Goal: Task Accomplishment & Management: Use online tool/utility

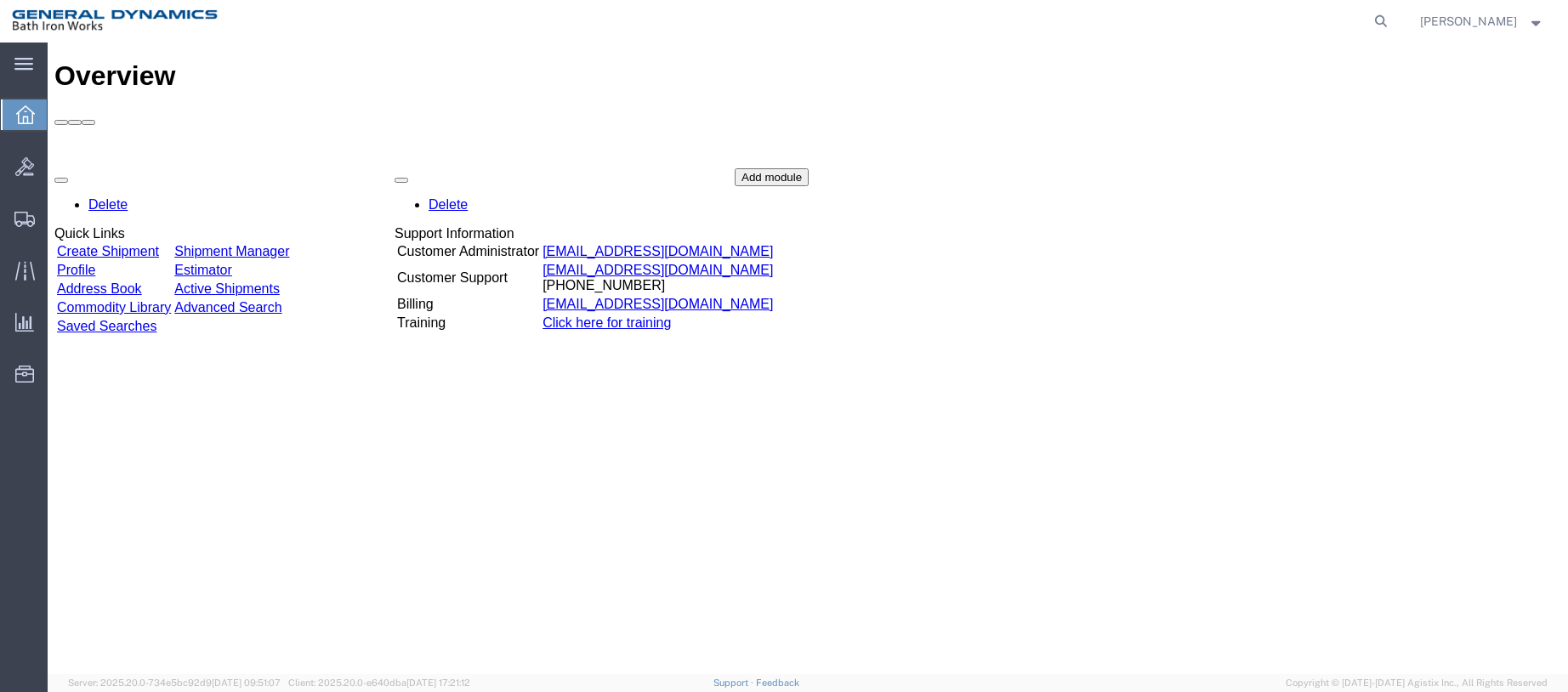
click at [150, 243] on td "Create Shipment" at bounding box center [113, 251] width 115 height 17
click at [143, 244] on link "Create Shipment" at bounding box center [108, 251] width 102 height 14
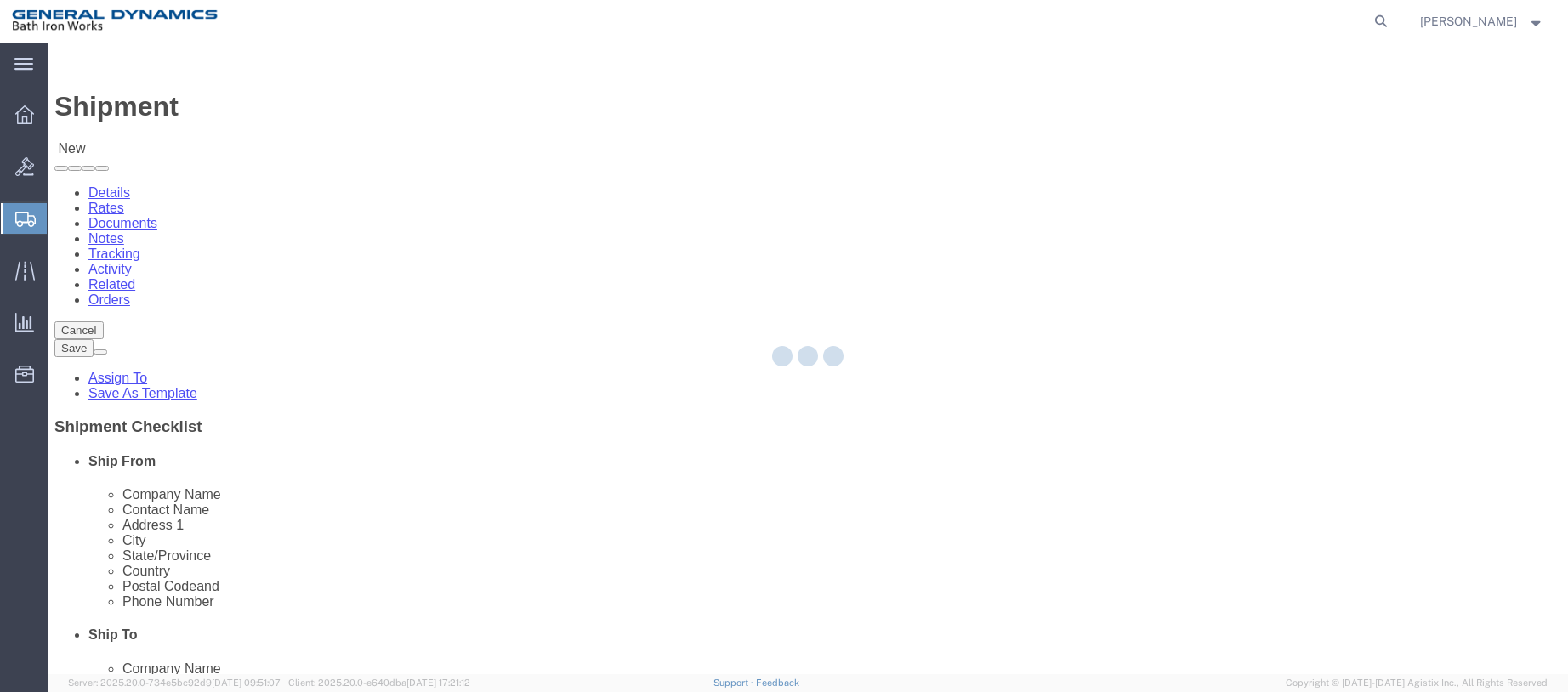
select select
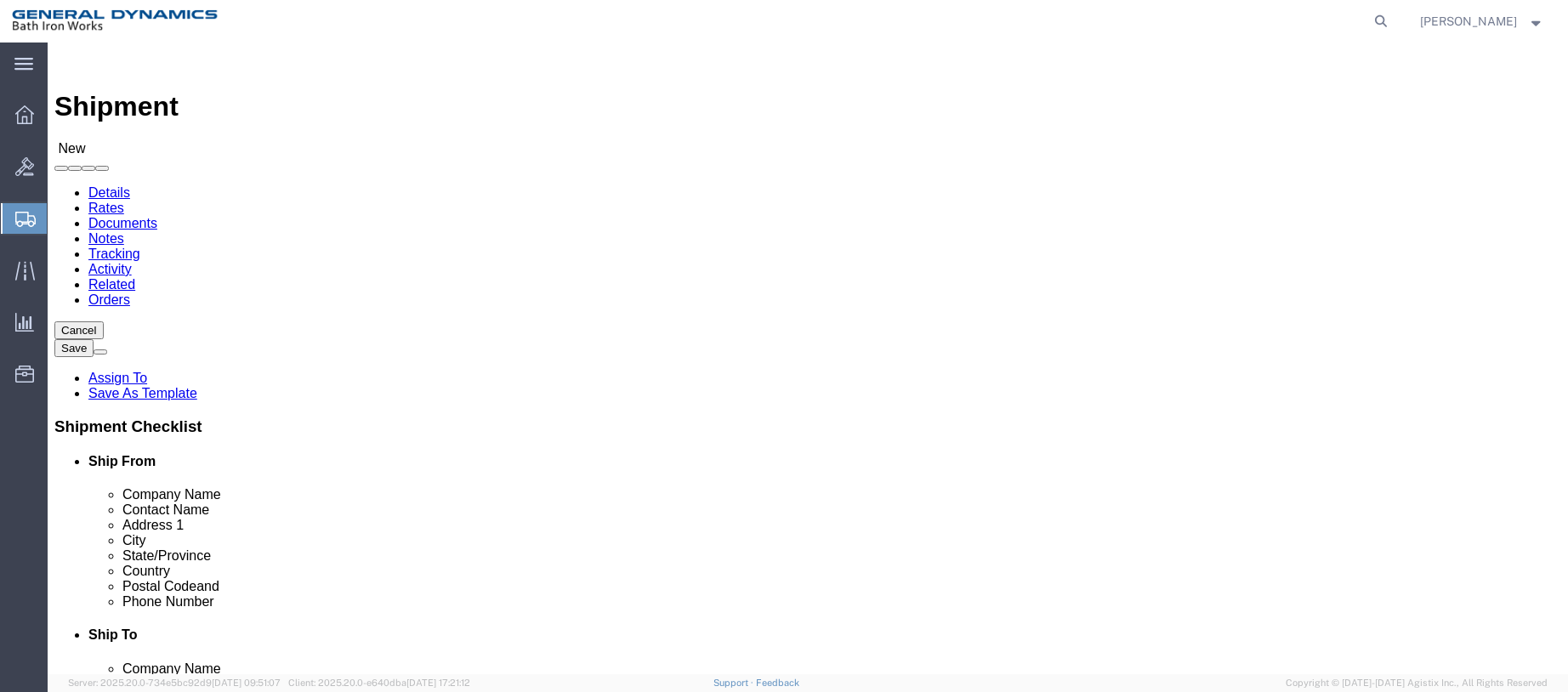
select select "34312"
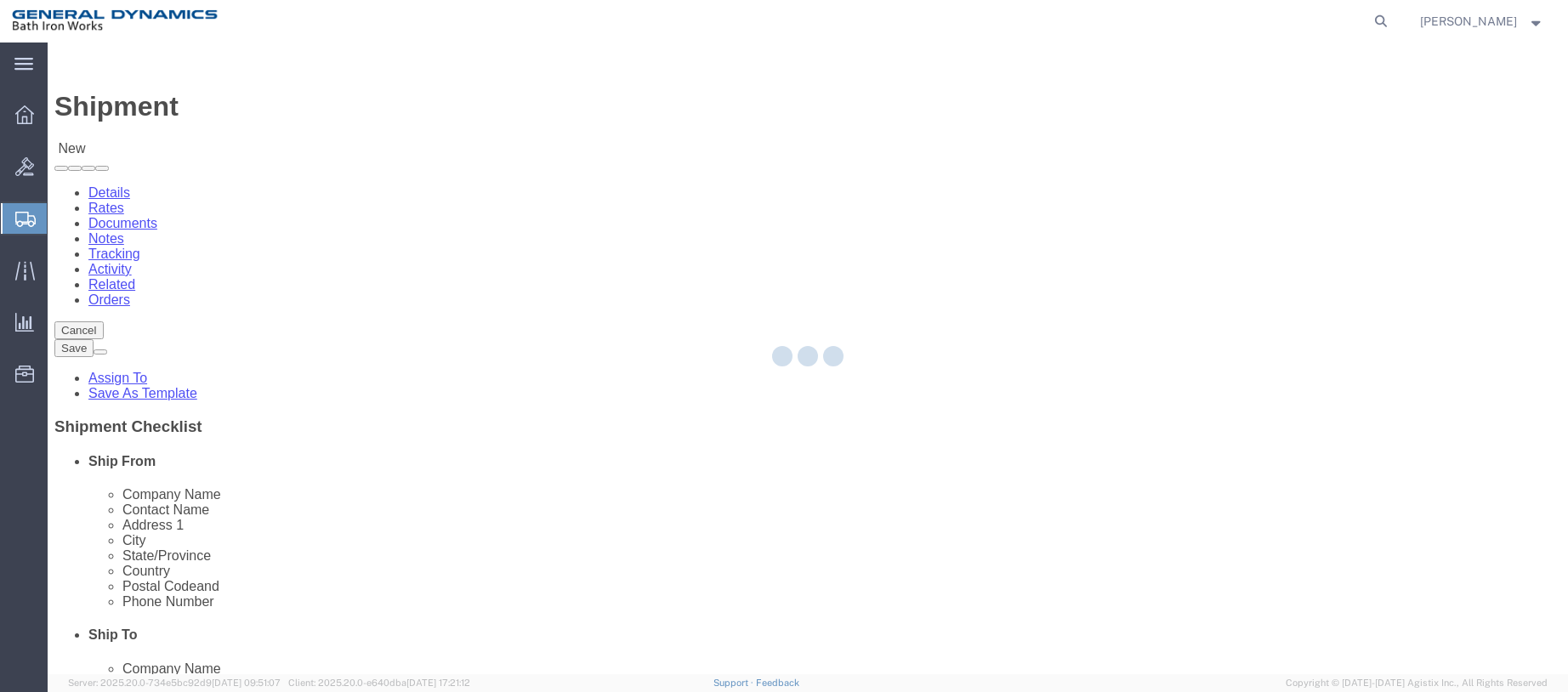
type input "General Dynamics Bath Iron Works"
type input "[GEOGRAPHIC_DATA]"
type input "04011"
type input "[PHONE_NUMBER]"
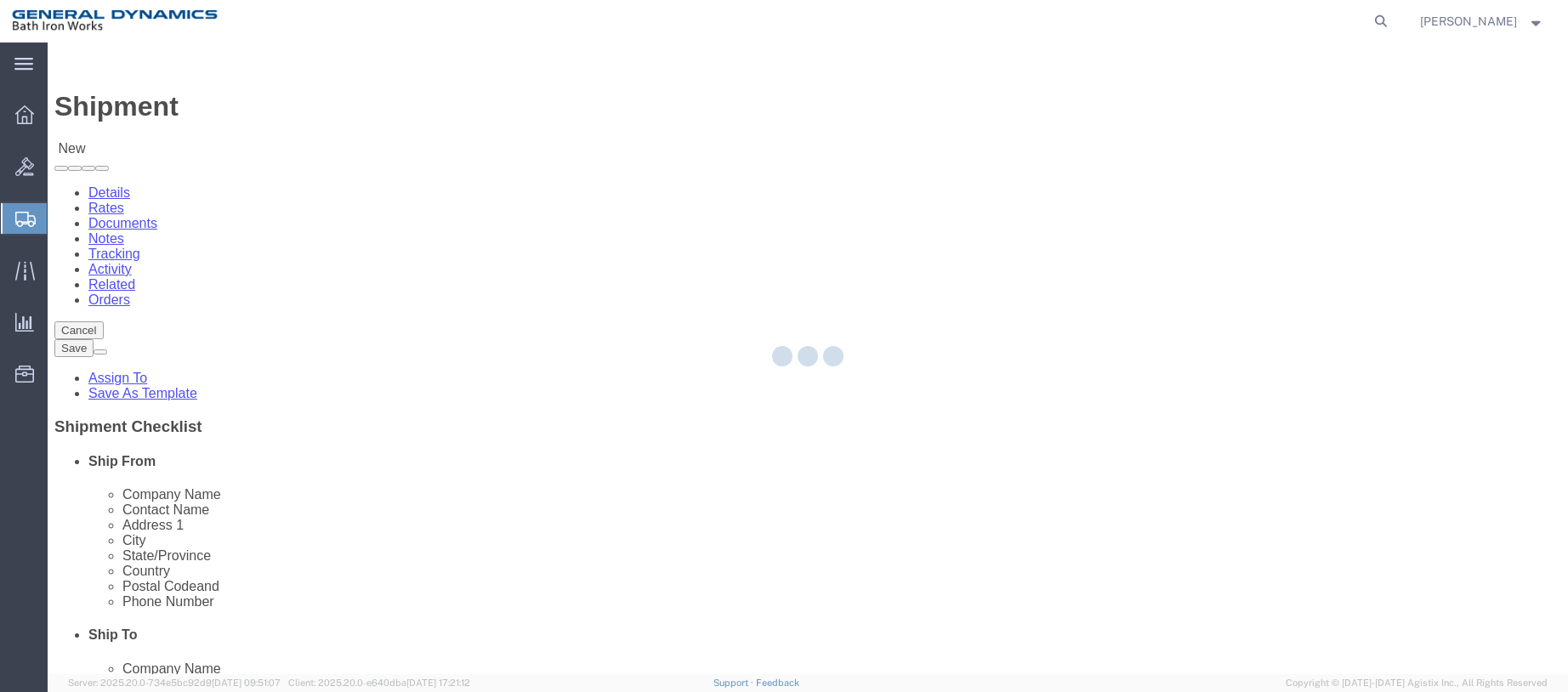
select select "ME"
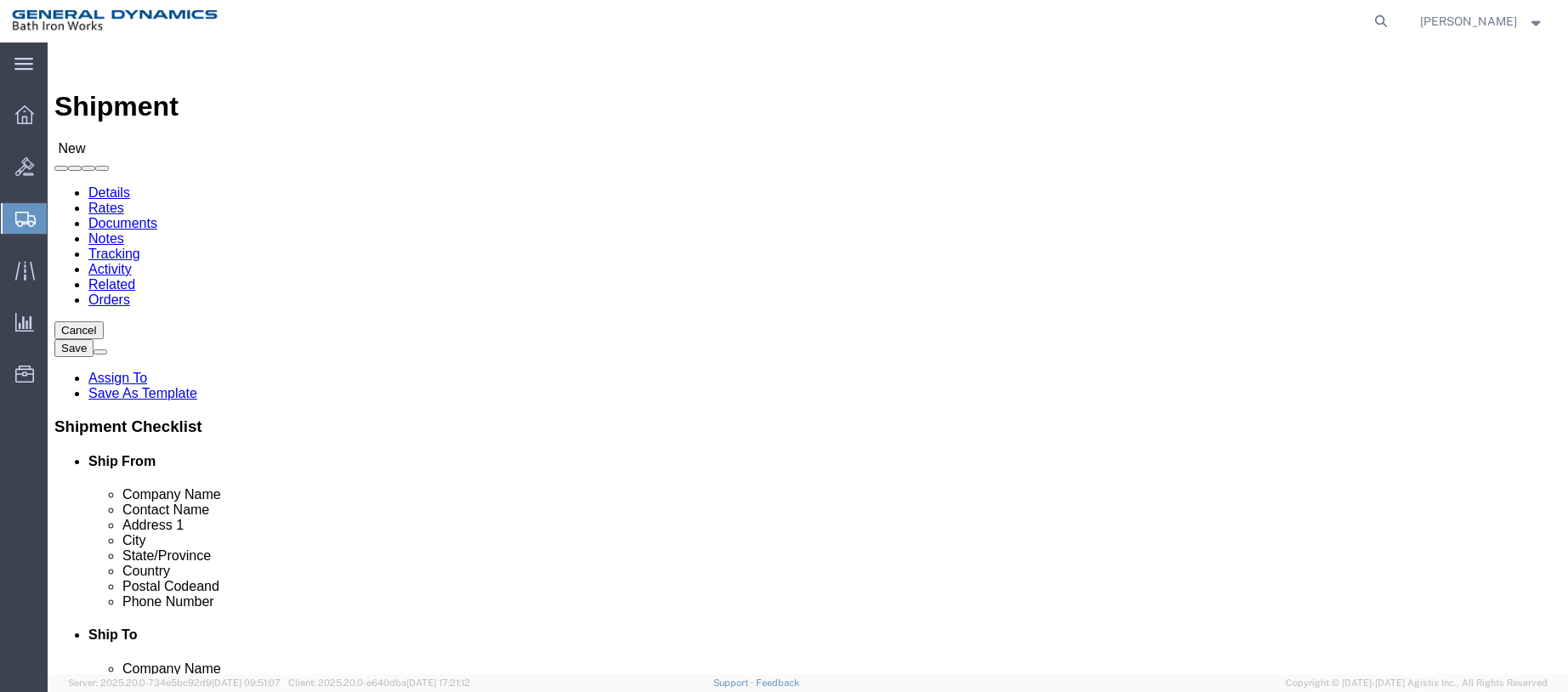
click input "text"
type input "[PERSON_NAME] ~ [PERSON_NAME]"
click input "text"
type input "KADANT UNAFLEX, LLC"
type input "[PERSON_NAME]"
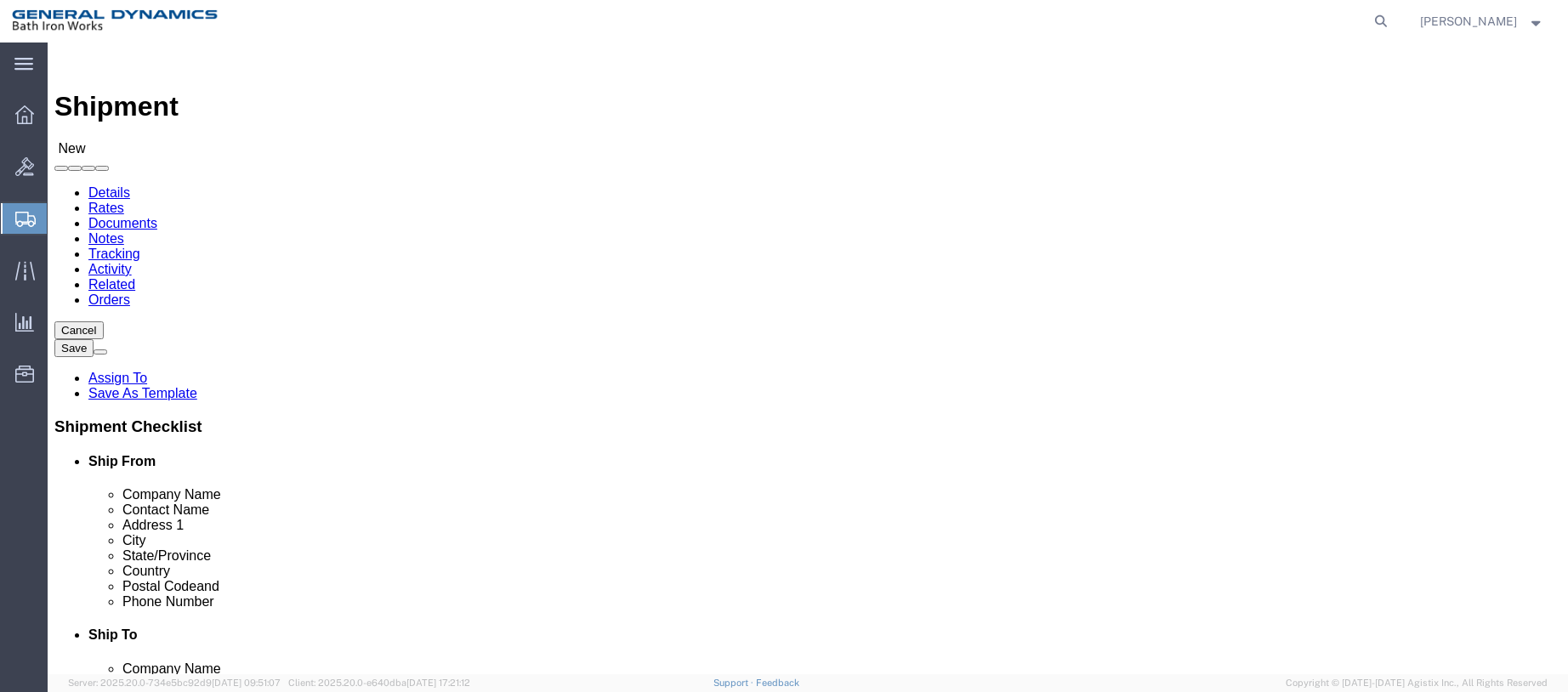
type input "[STREET_ADDRESS]"
select select
click input "text"
type input "[PERSON_NAME]"
select select
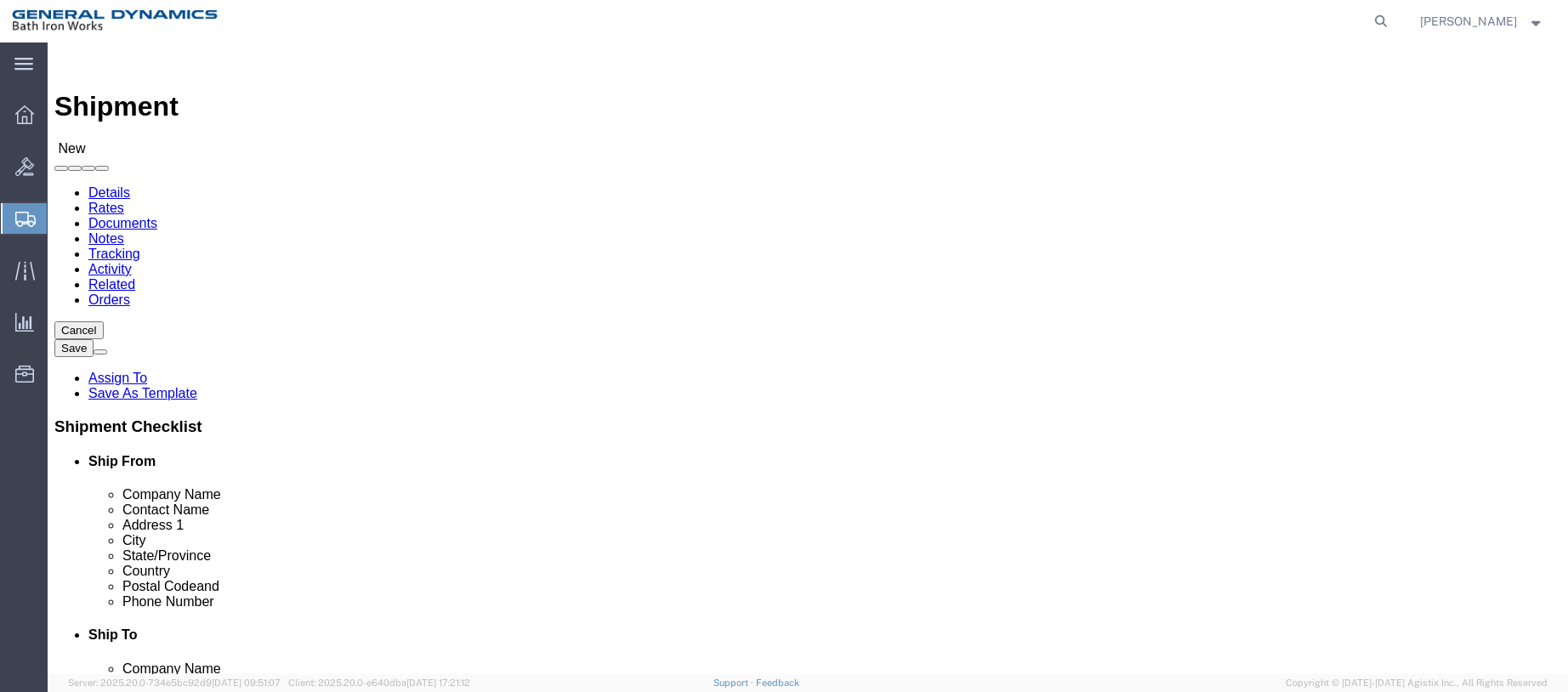
type input "S"
select select
click input "Postal Code"
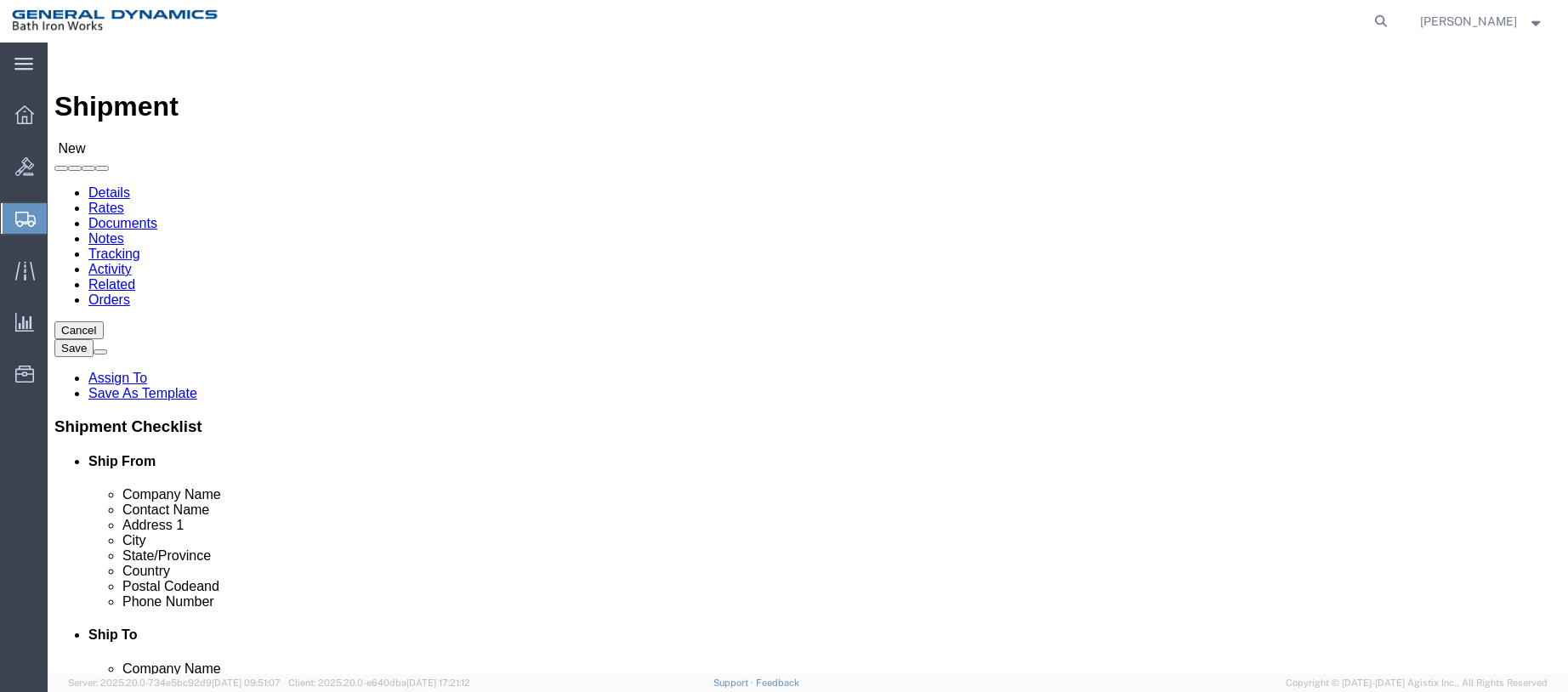
type input "29626"
select select
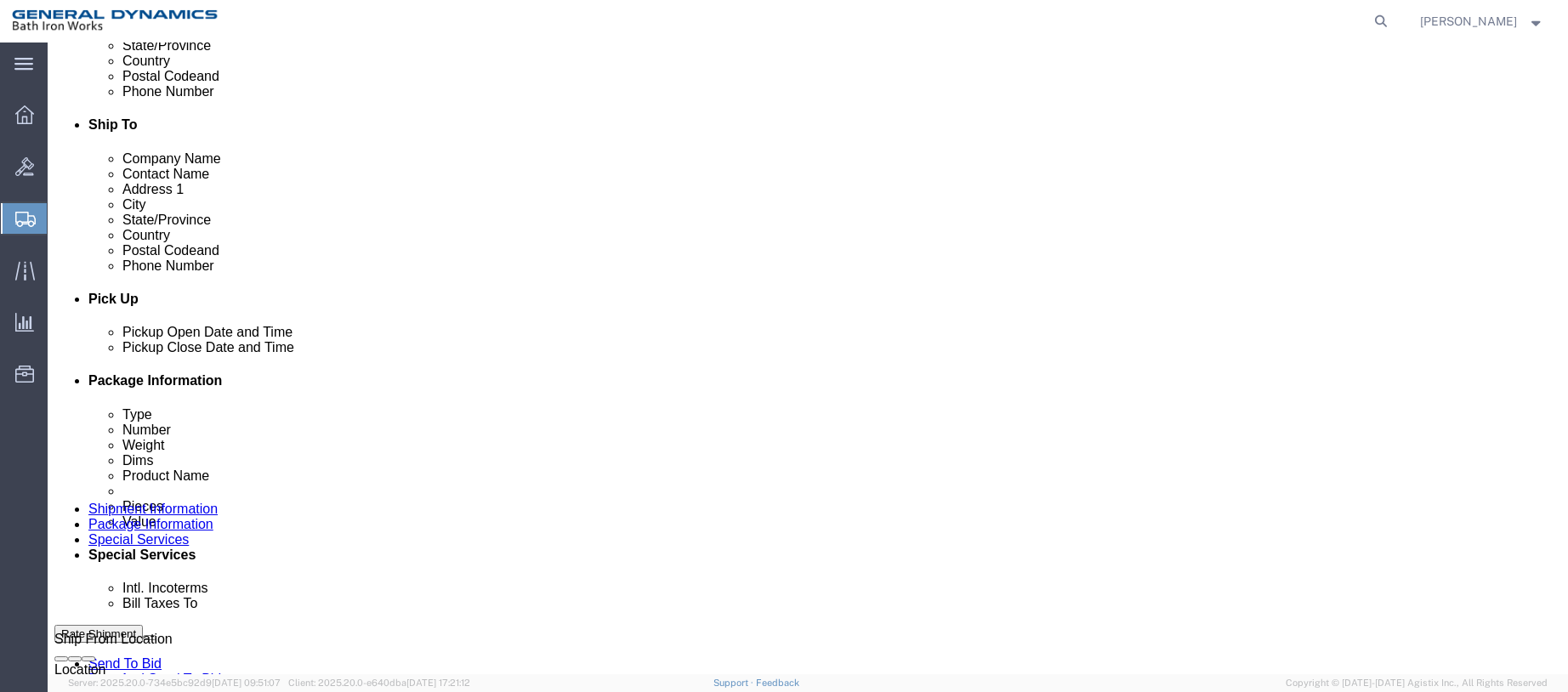
type input "[PHONE_NUMBER]"
click div "[DATE] 10:00 AM"
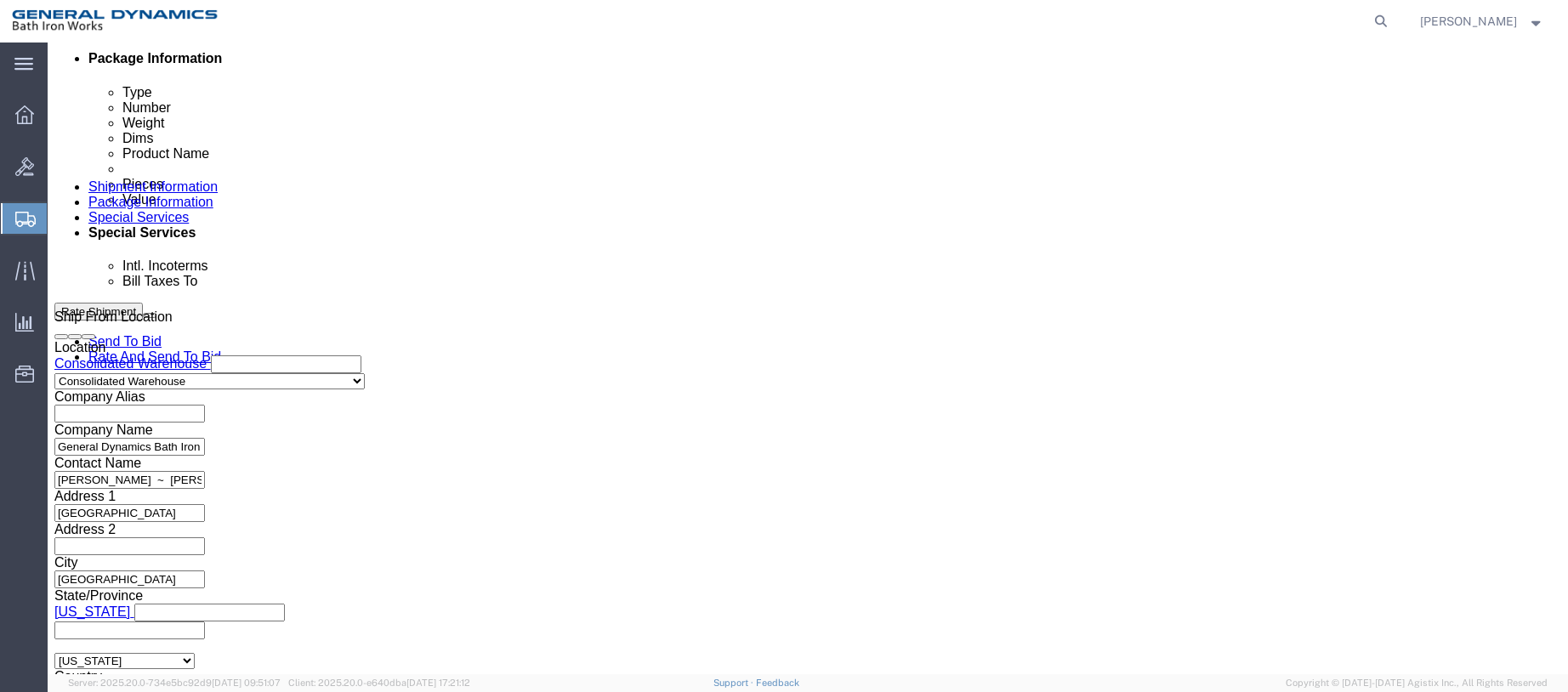
type input "2:30 PM"
click button "Apply"
click input "text"
type input "S/O 63838"
select select "INVOICE"
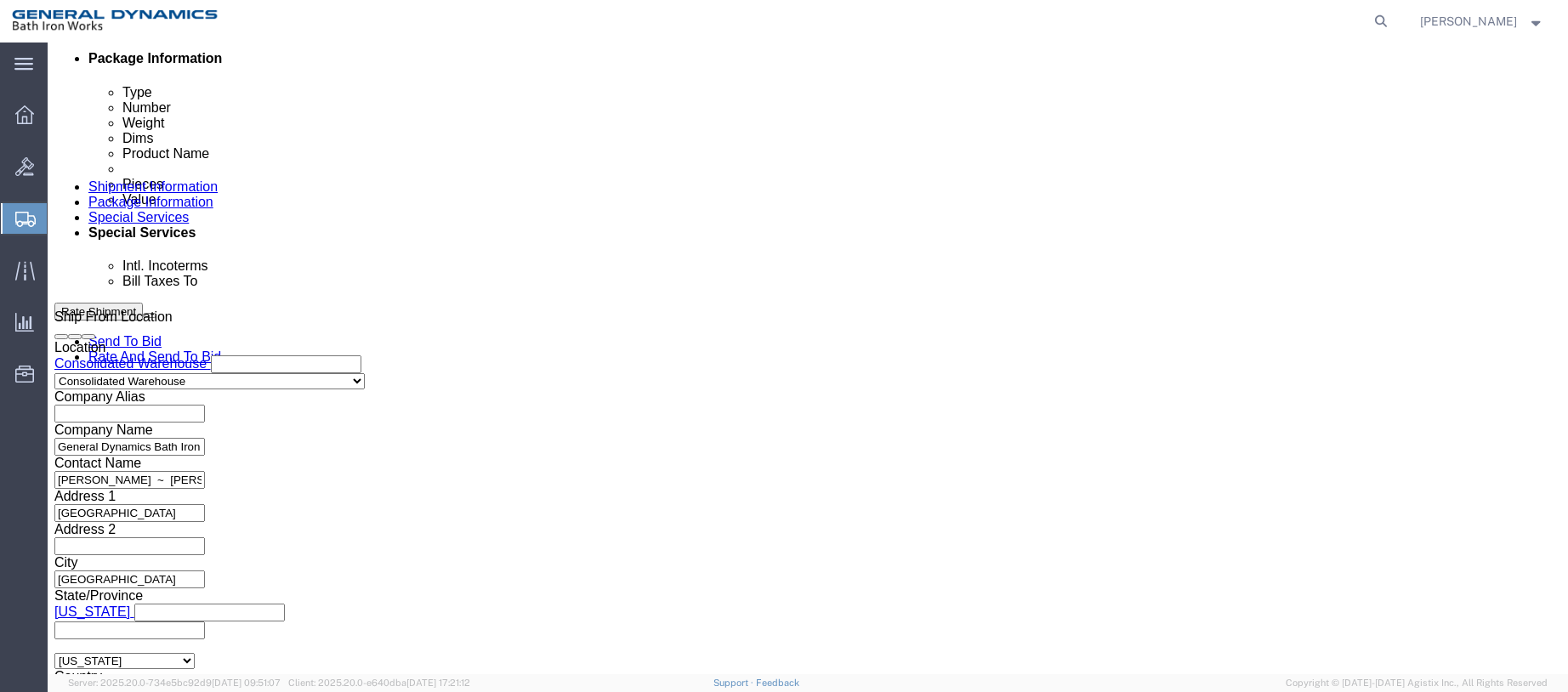
type input "[PHONE_NUMBER]"
select select "RMA"
type input "#5117"
click button "Continue"
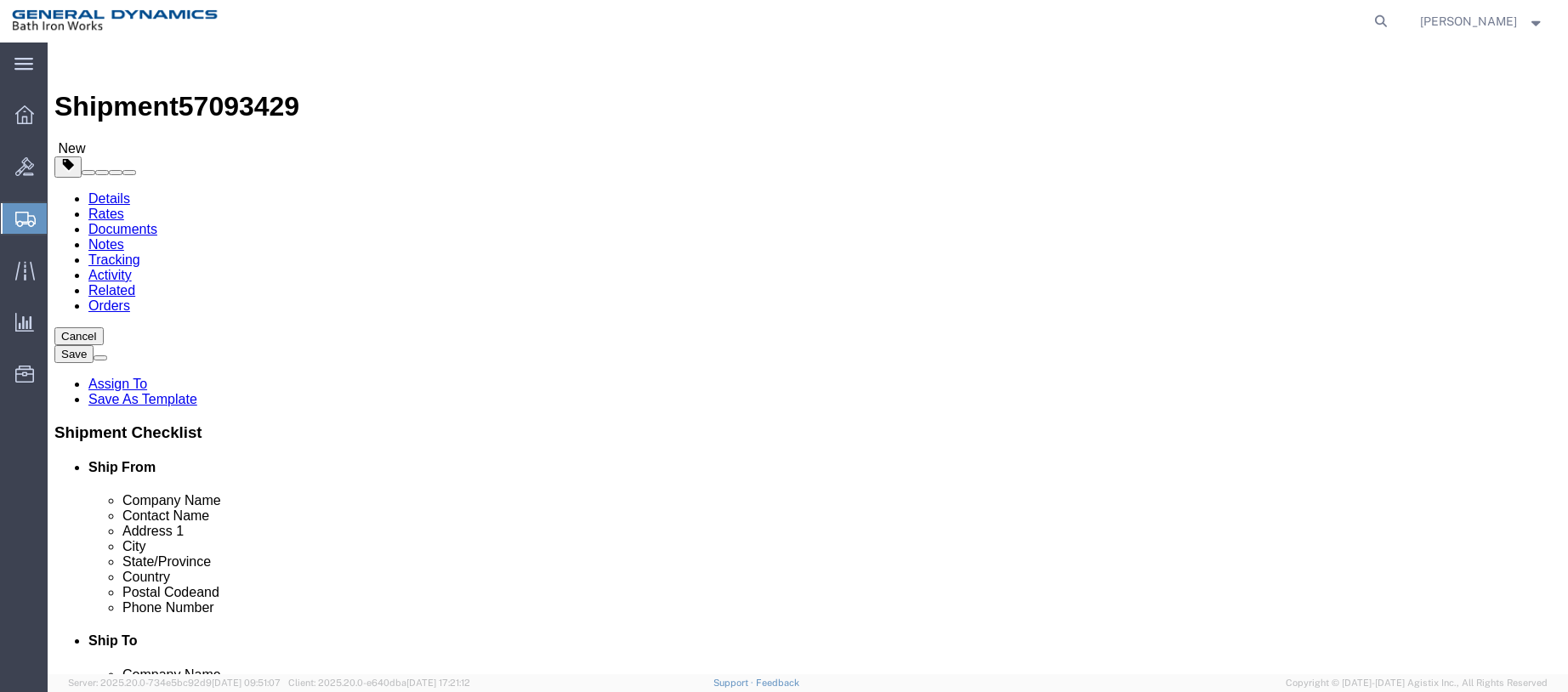
click select "Select Bale(s) Basket(s) Bolt(s) Bottle(s) Buckets Bulk Bundle(s) Can(s) Cardbo…"
select select "PSNS"
click select "Select Bale(s) Basket(s) Bolt(s) Bottle(s) Buckets Bulk Bundle(s) Can(s) Cardbo…"
click input "text"
type input "42"
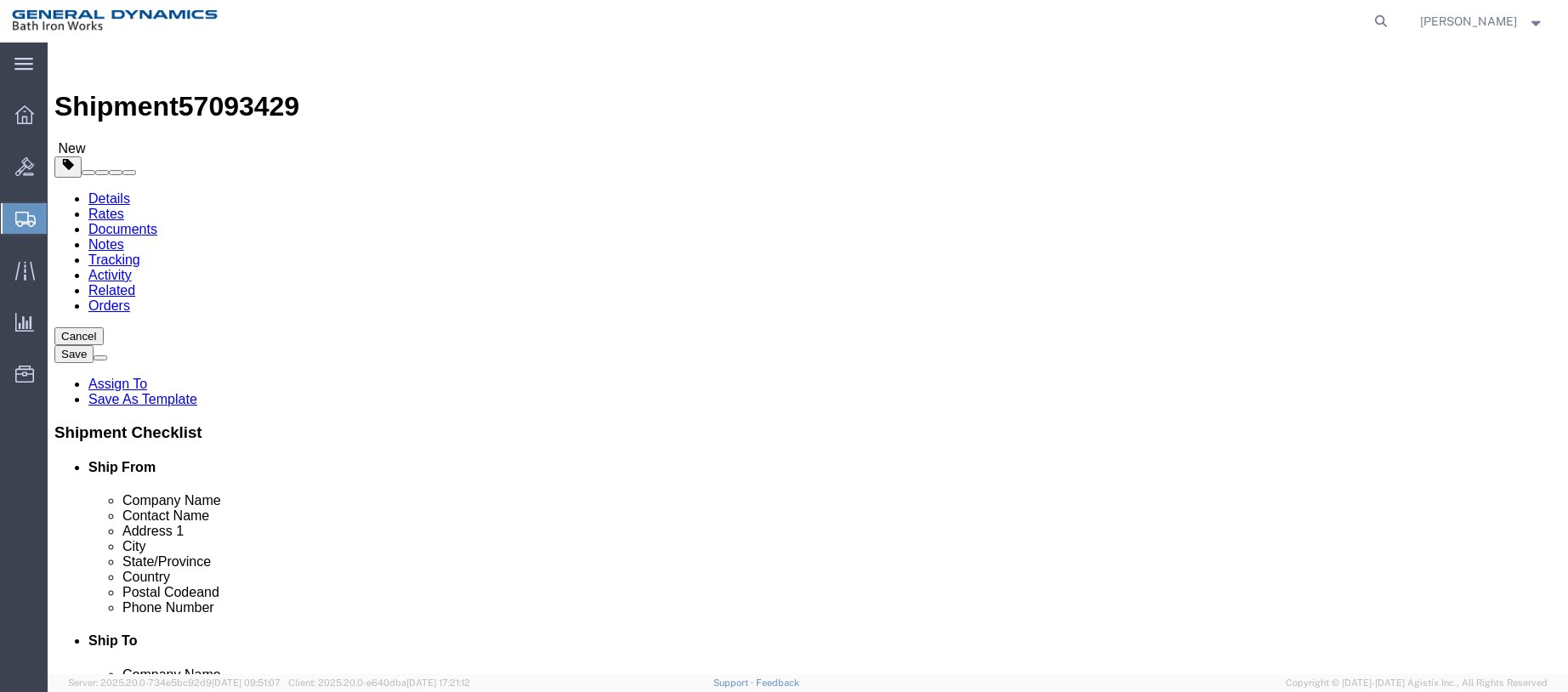
type input "42"
type input "21"
type input "116"
click link "Add Content"
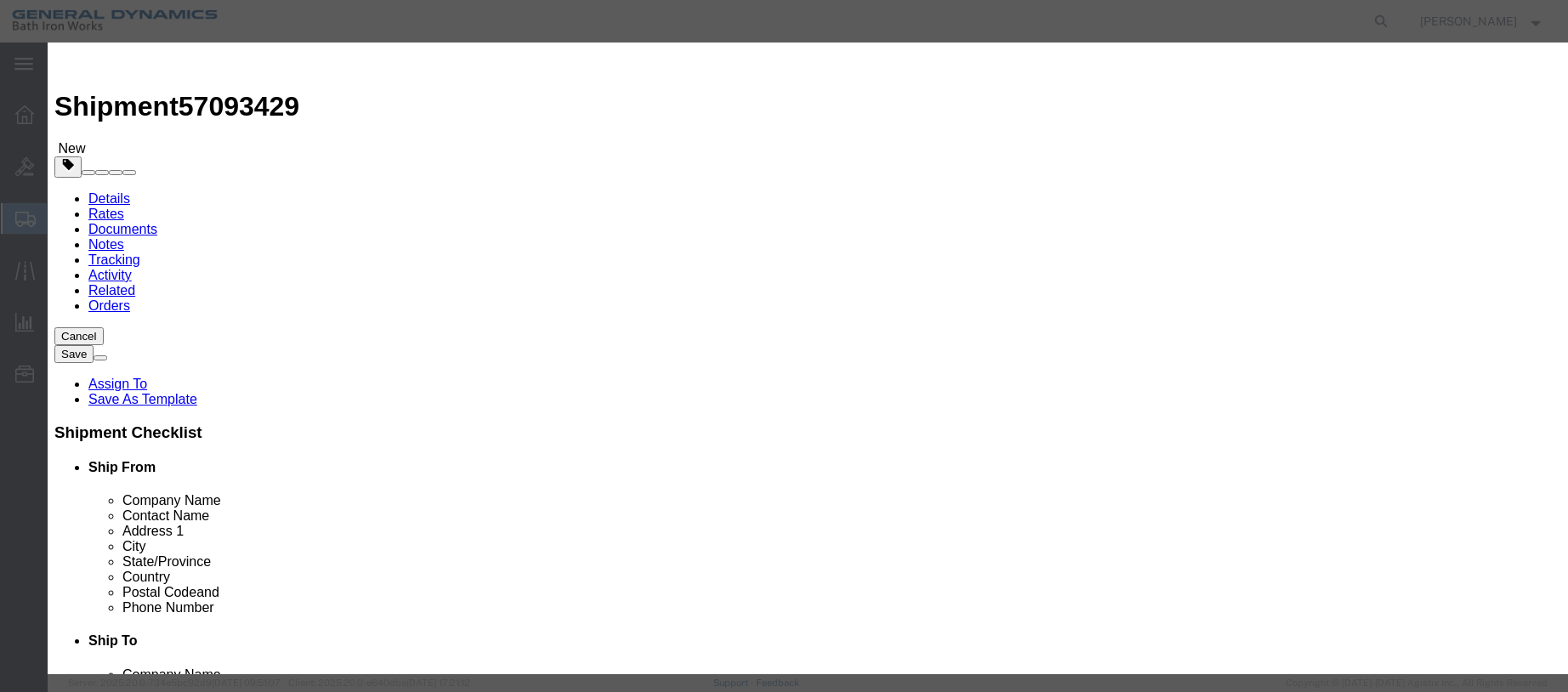
click input "text"
type input "JOINTS"
type input "3"
click input "text"
type input "1"
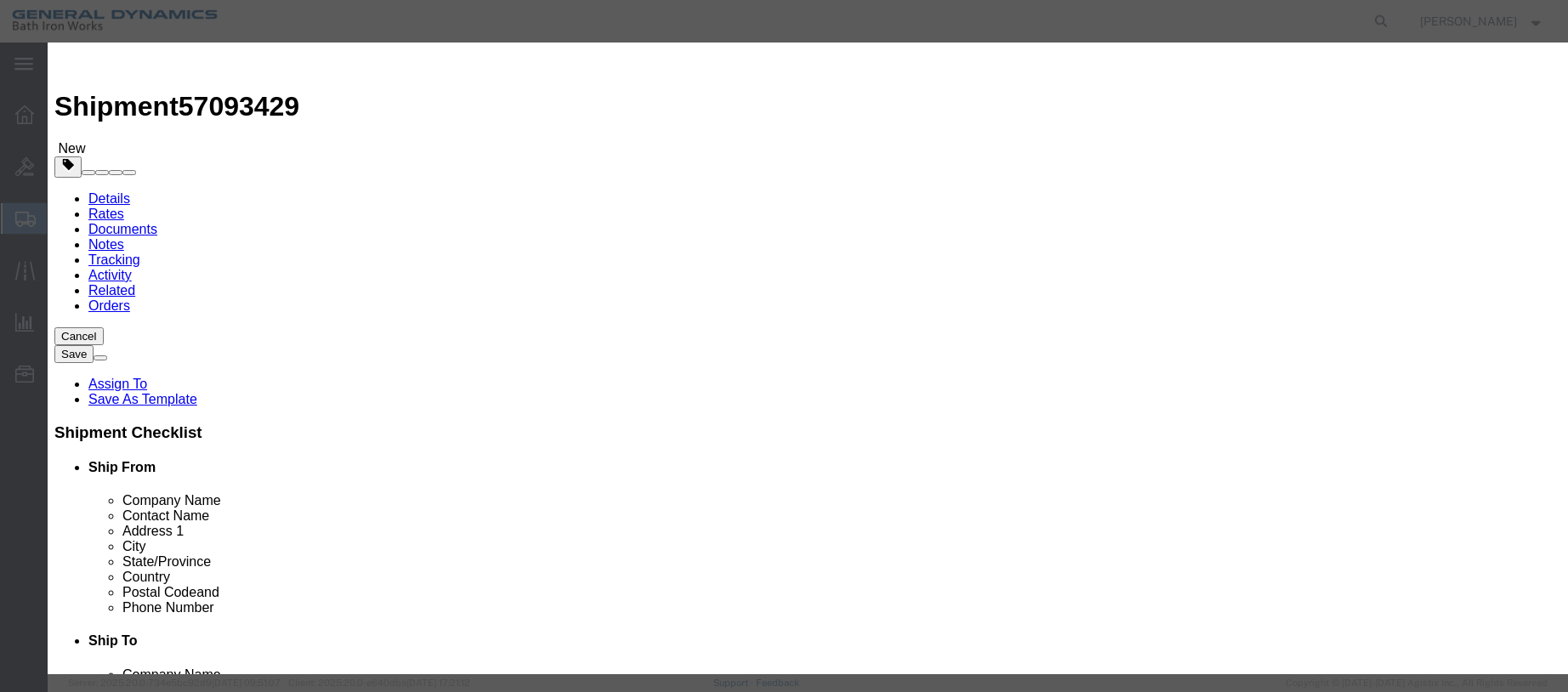
select select "USD"
select select "55"
click button "Save & Close"
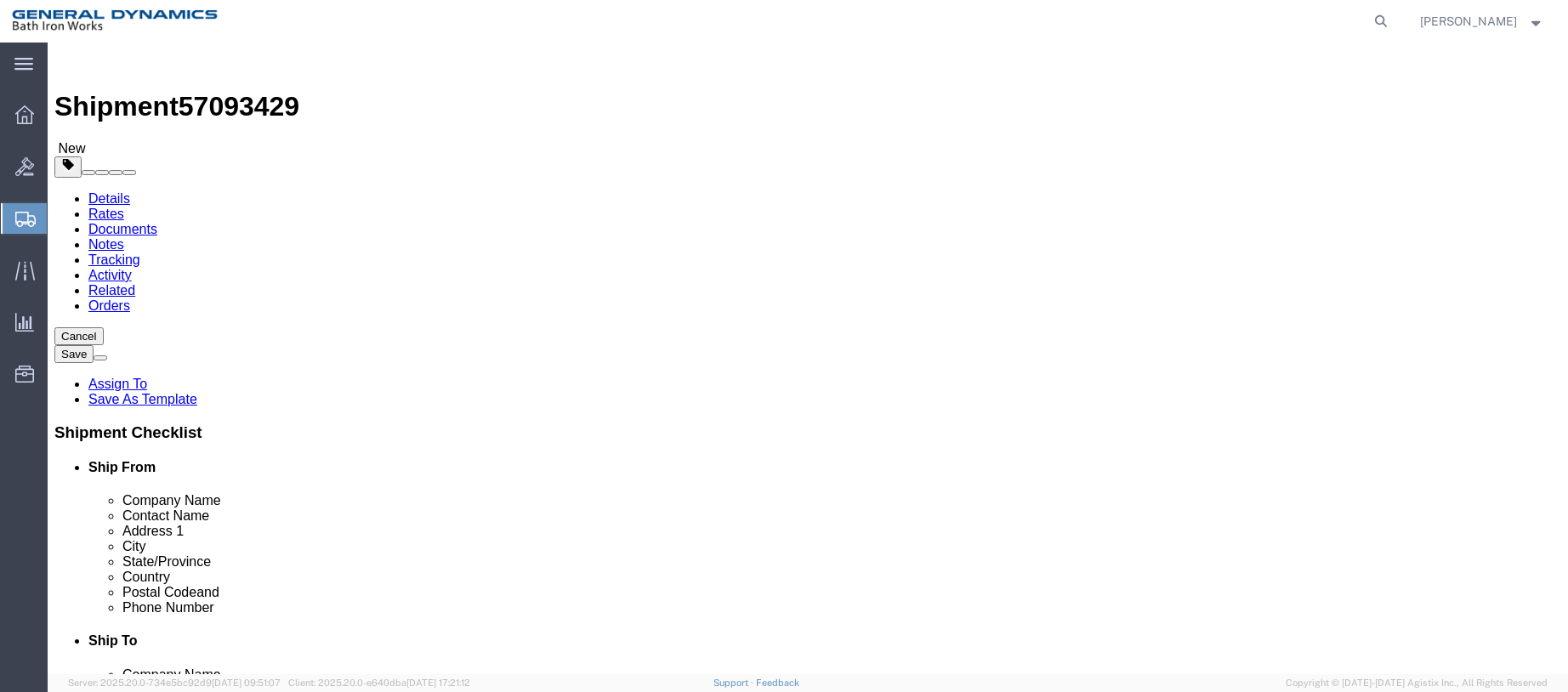
scroll to position [135, 0]
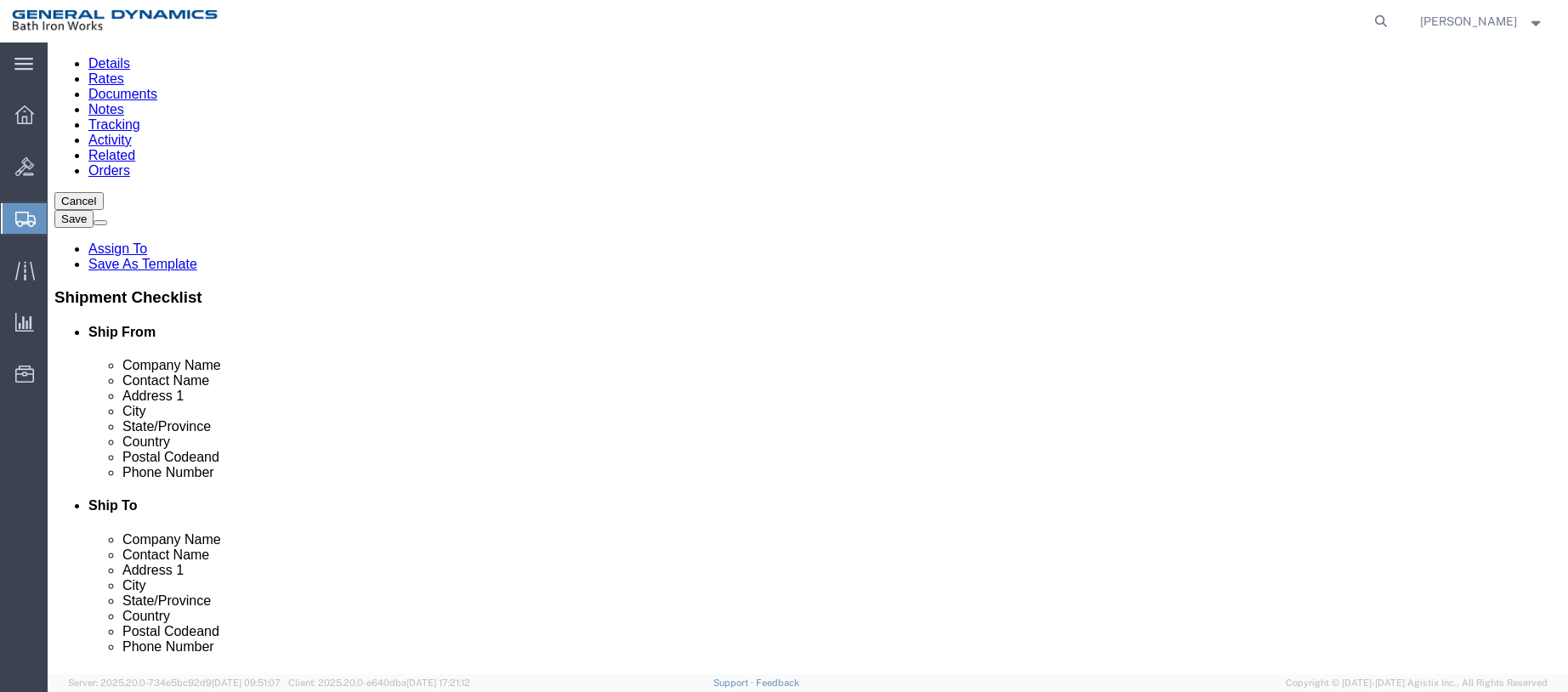
click button "Continue"
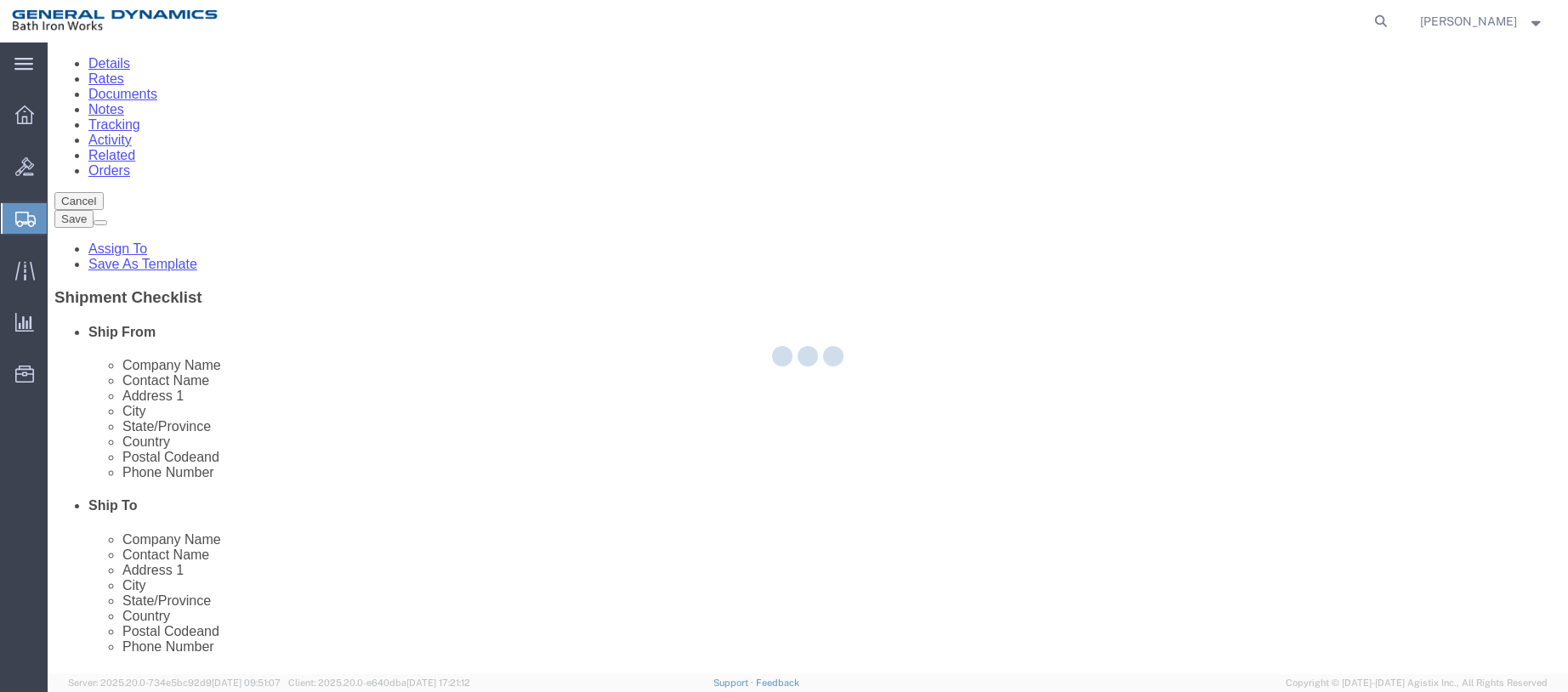
select select
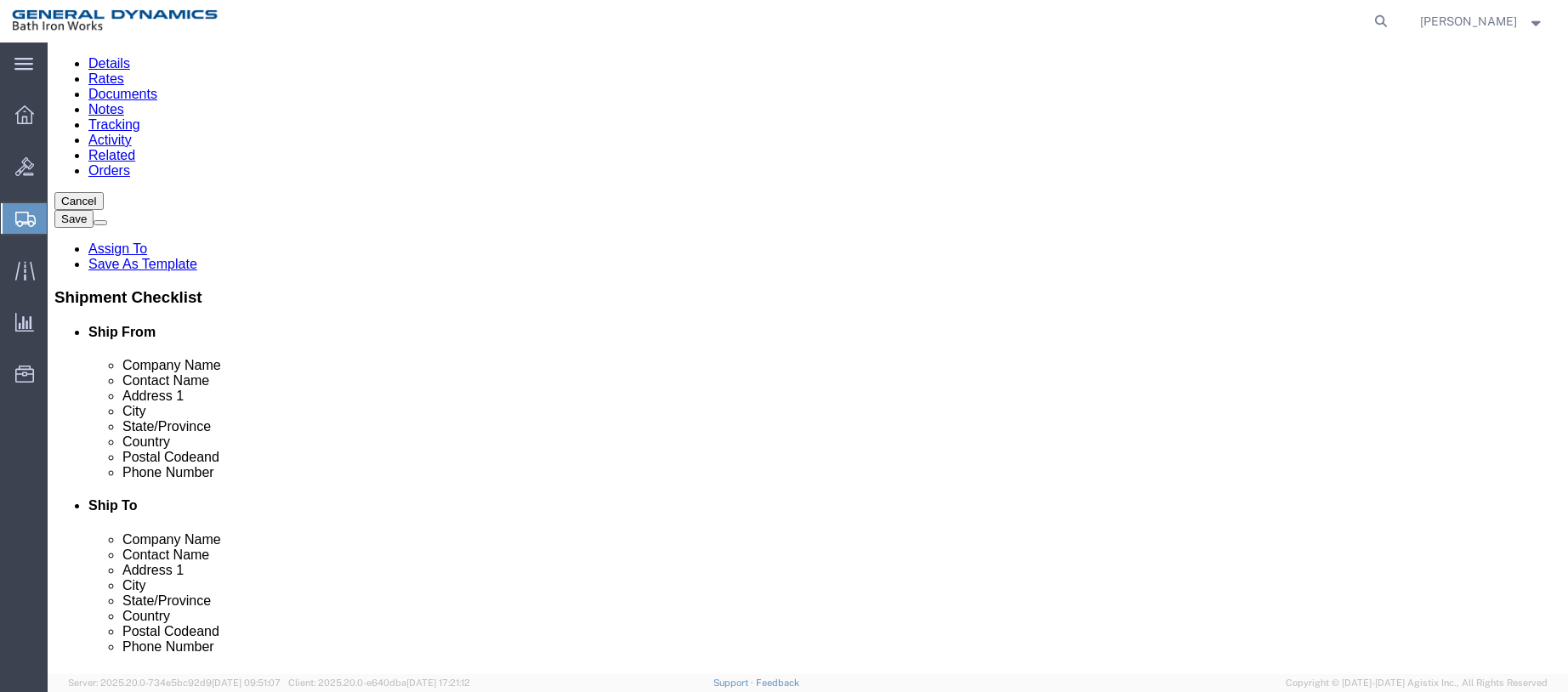
click select "Select Recipient Account Sender/Shipper Third Party Account"
select select "SHIP"
click select "Select Recipient Account Sender/Shipper Third Party Account"
click button "Rate Shipment"
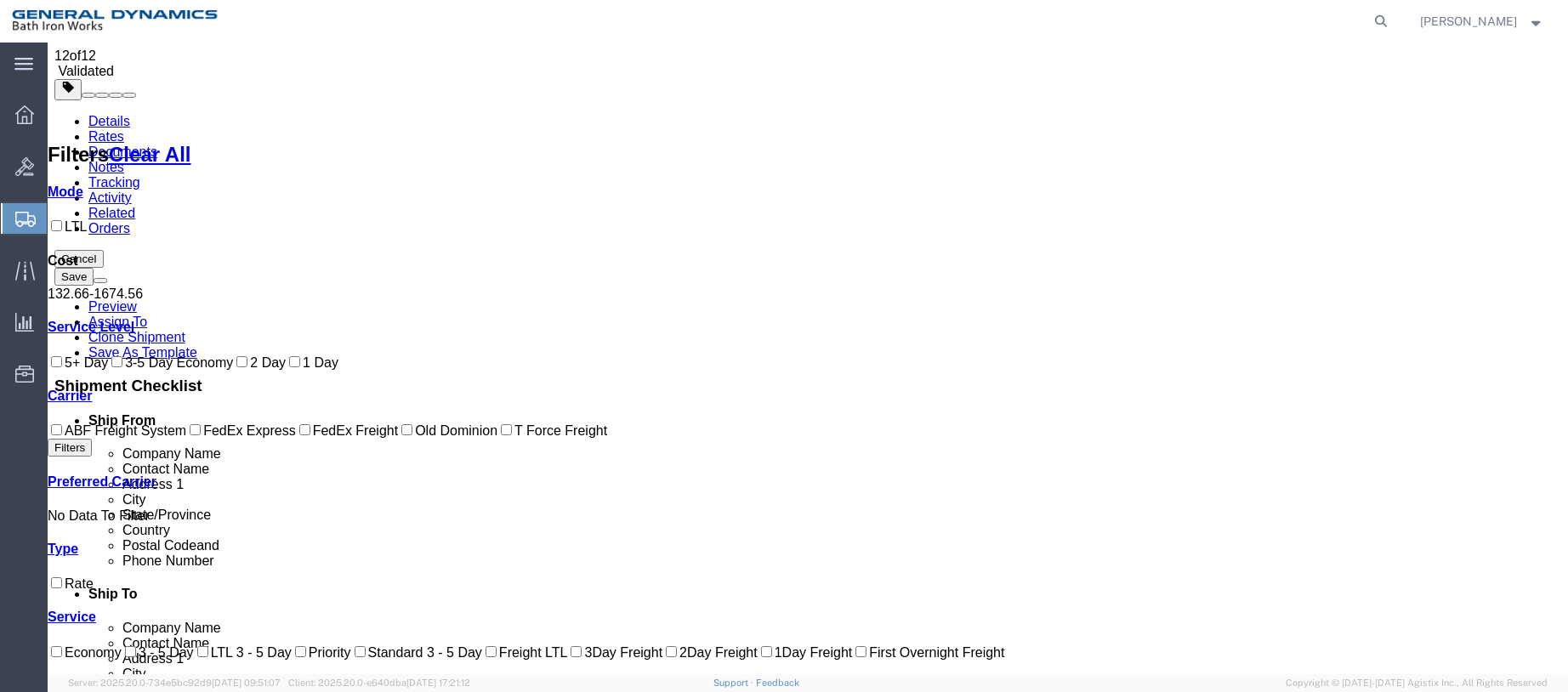
scroll to position [0, 0]
